Goal: Task Accomplishment & Management: Manage account settings

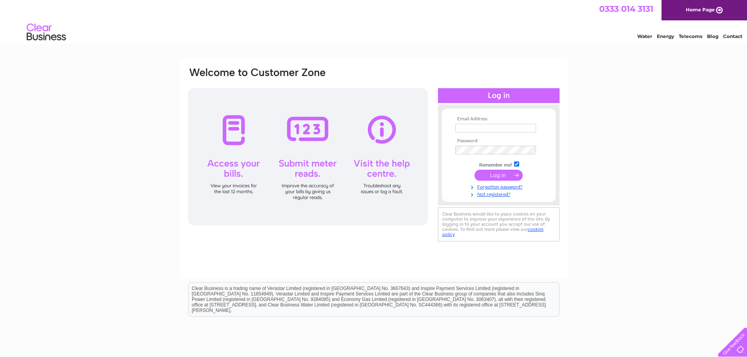
click at [475, 128] on input "text" at bounding box center [495, 128] width 81 height 9
type input "dagenhamtyrecentre@btinternet.com"
click at [489, 174] on input "submit" at bounding box center [498, 175] width 48 height 11
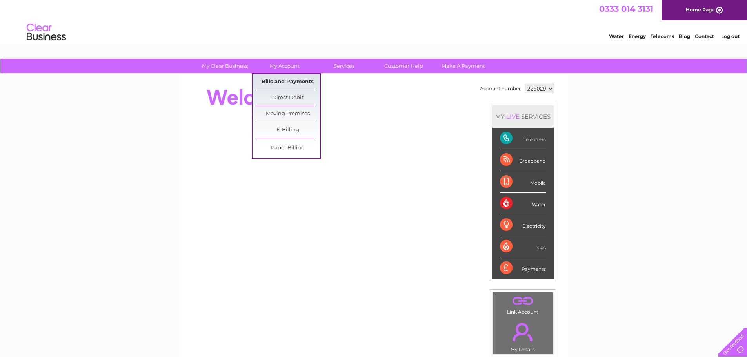
click at [291, 80] on link "Bills and Payments" at bounding box center [287, 82] width 65 height 16
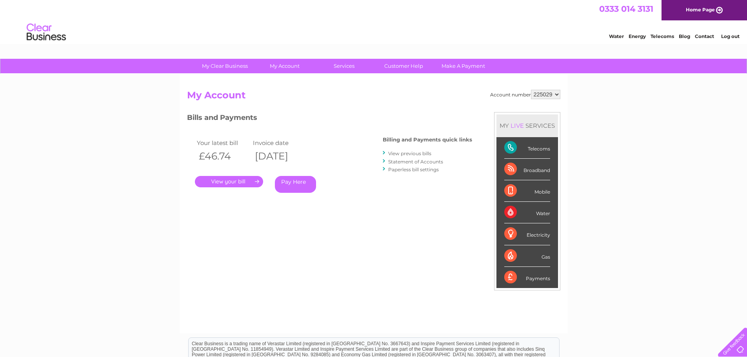
click at [233, 182] on link "." at bounding box center [229, 181] width 68 height 11
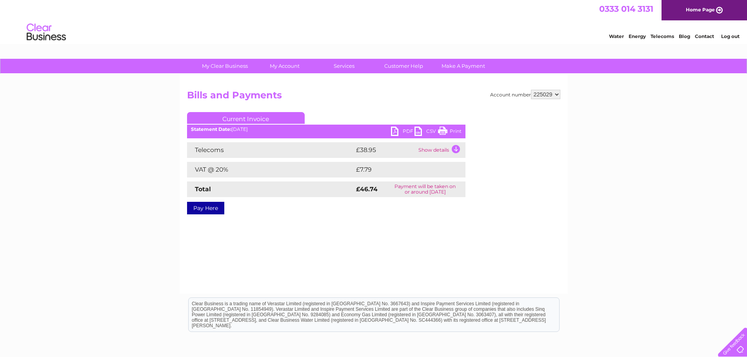
click at [396, 131] on link "PDF" at bounding box center [403, 132] width 24 height 11
click at [734, 36] on link "Log out" at bounding box center [730, 36] width 18 height 6
